Goal: Task Accomplishment & Management: Use online tool/utility

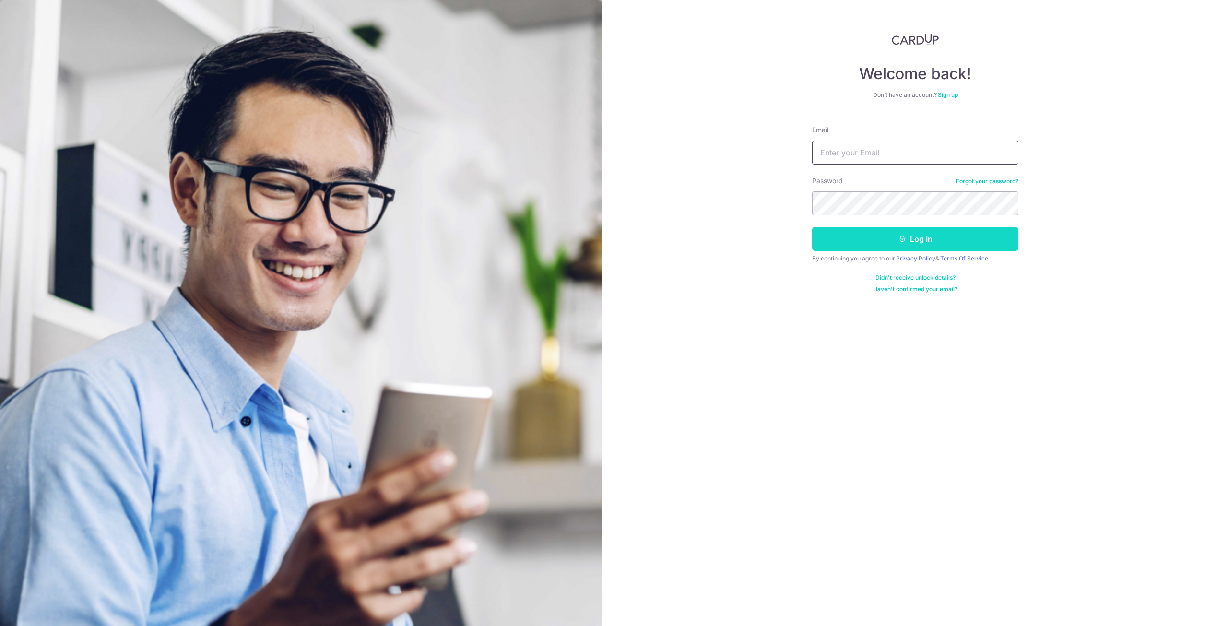
type input "[EMAIL_ADDRESS][DOMAIN_NAME]"
click at [865, 228] on button "Log in" at bounding box center [915, 239] width 206 height 24
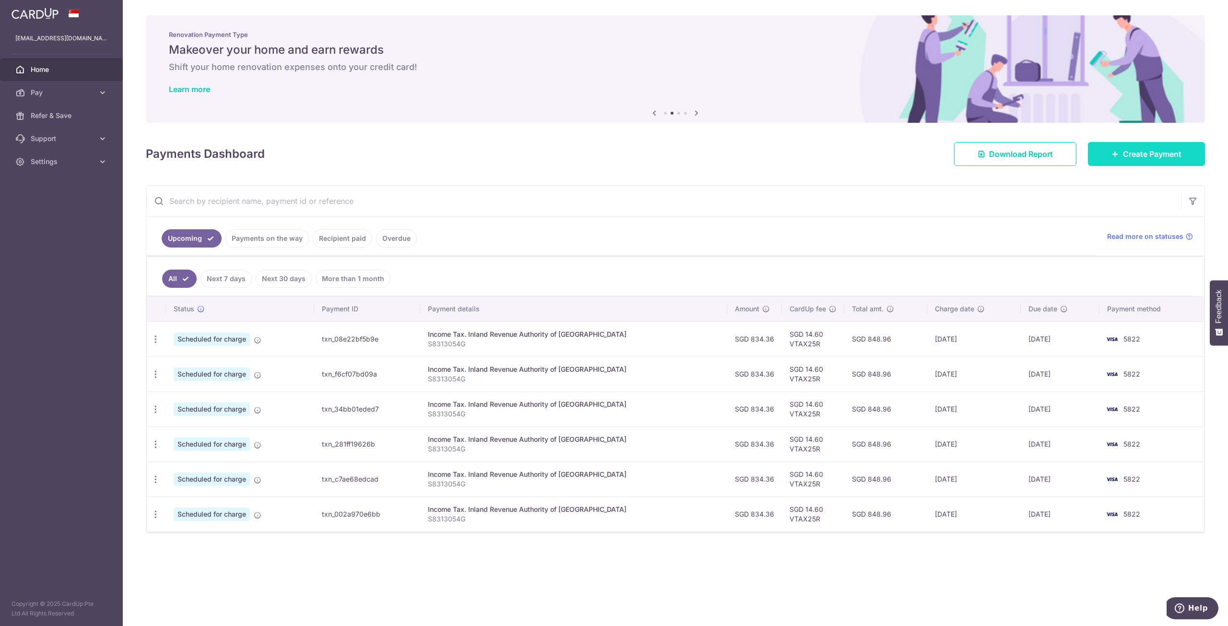
click at [1156, 162] on link "Create Payment" at bounding box center [1146, 154] width 117 height 24
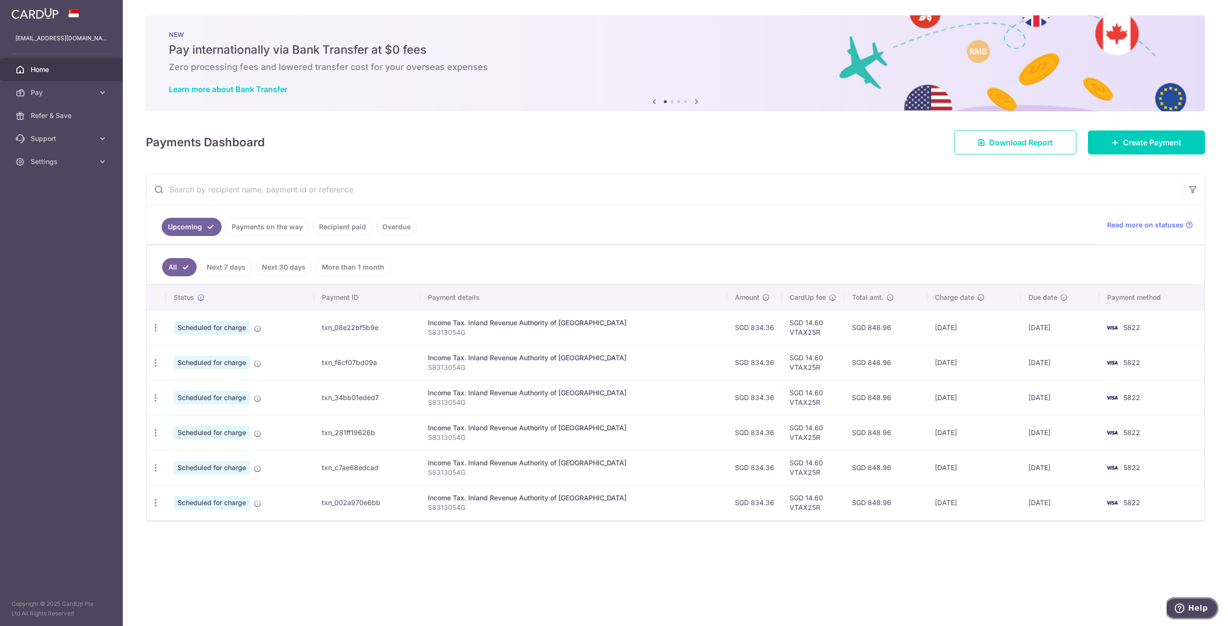
click at [1188, 606] on span "Help" at bounding box center [1181, 608] width 13 height 10
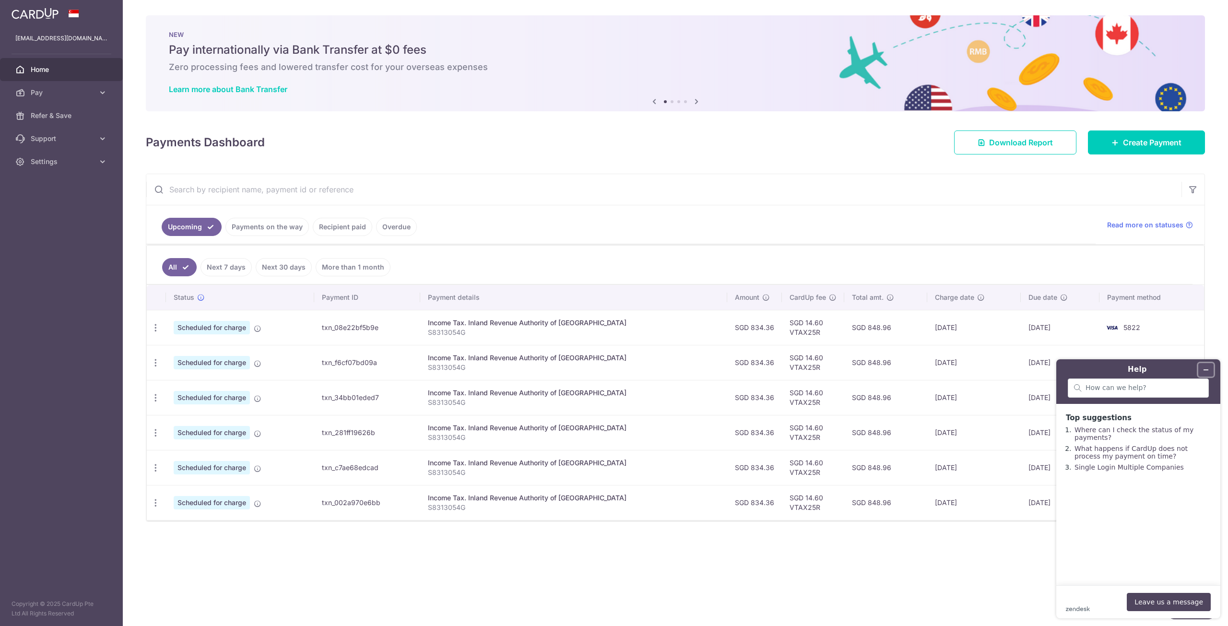
click at [1207, 370] on icon "Minimize widget" at bounding box center [1205, 369] width 7 height 7
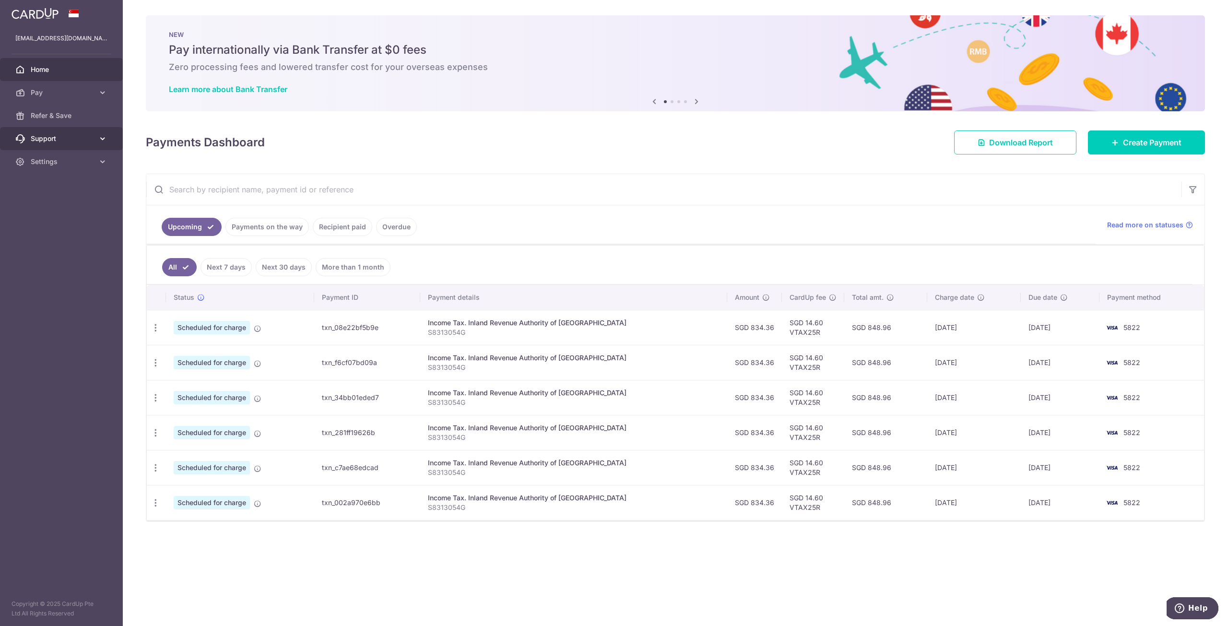
click at [55, 137] on span "Support" at bounding box center [62, 139] width 63 height 10
click at [57, 184] on span "Contact Us" at bounding box center [62, 185] width 63 height 10
